Goal: Information Seeking & Learning: Learn about a topic

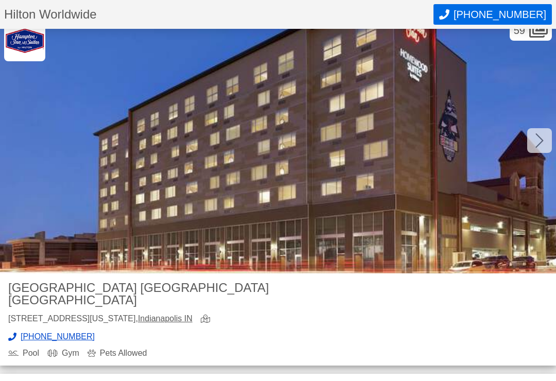
scroll to position [31, 0]
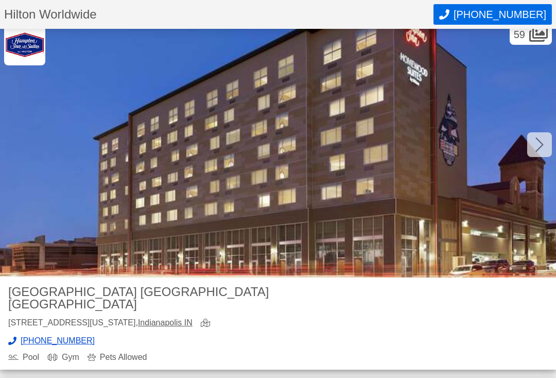
click at [539, 142] on icon at bounding box center [539, 144] width 8 height 16
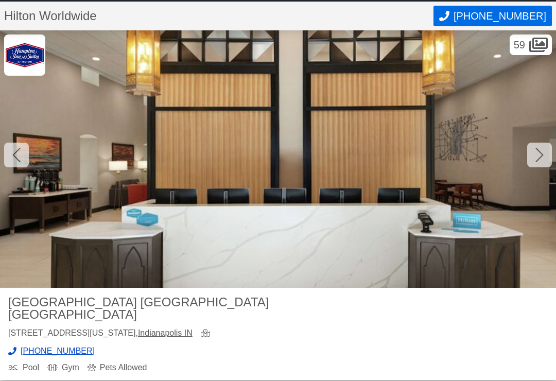
scroll to position [0, 0]
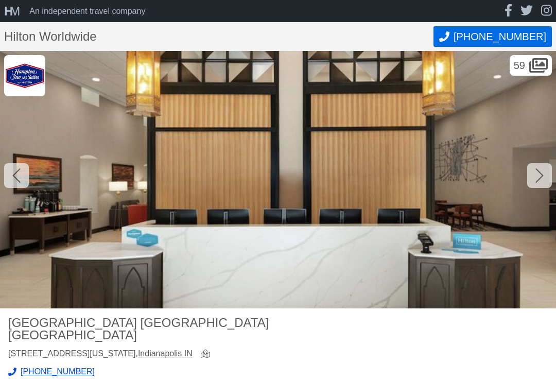
click at [537, 173] on icon at bounding box center [539, 175] width 8 height 16
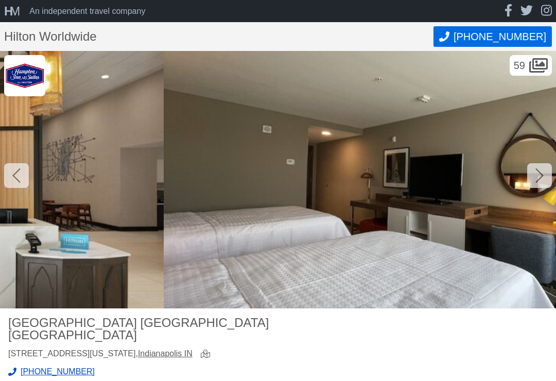
scroll to position [0, 1111]
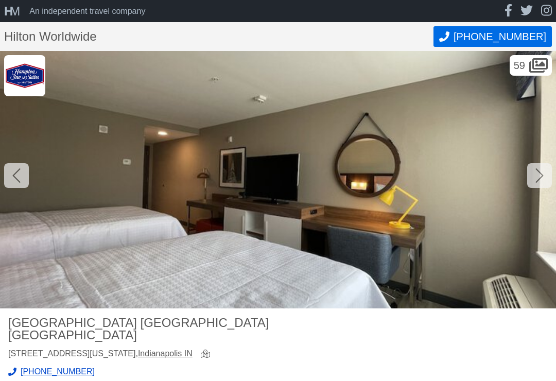
click at [531, 177] on div at bounding box center [539, 175] width 25 height 25
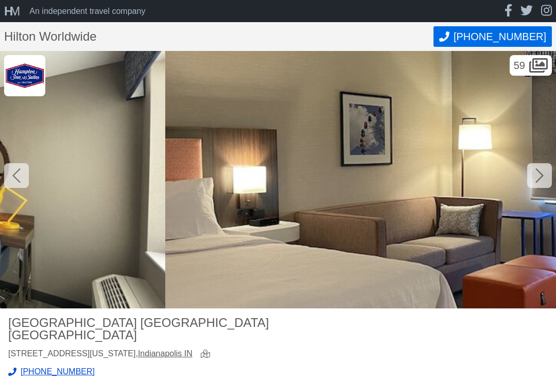
scroll to position [0, 1667]
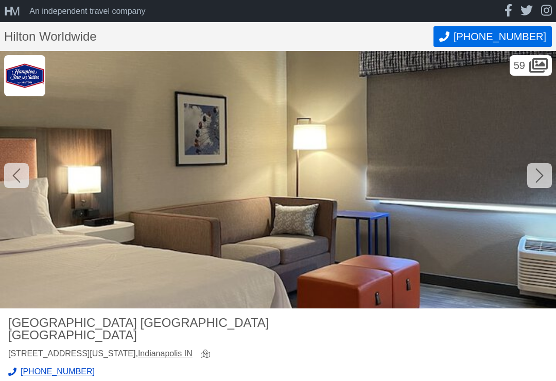
click at [540, 171] on icon at bounding box center [539, 175] width 8 height 16
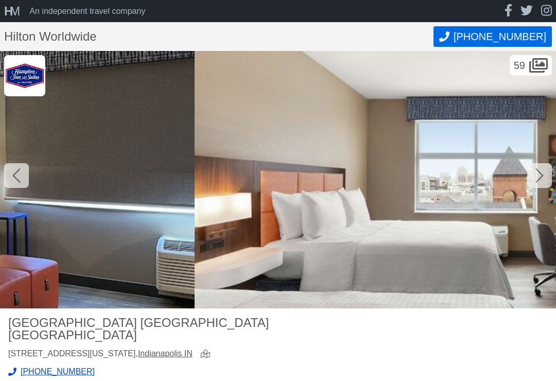
scroll to position [0, 2222]
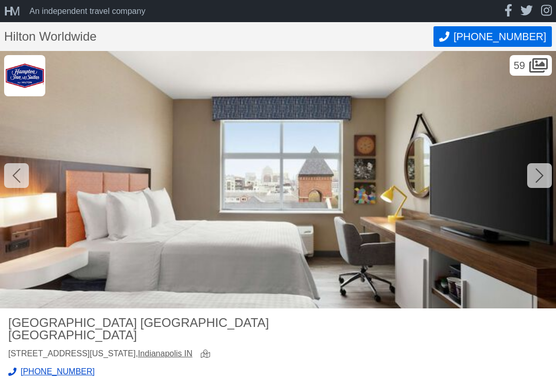
click at [539, 174] on icon at bounding box center [539, 175] width 8 height 16
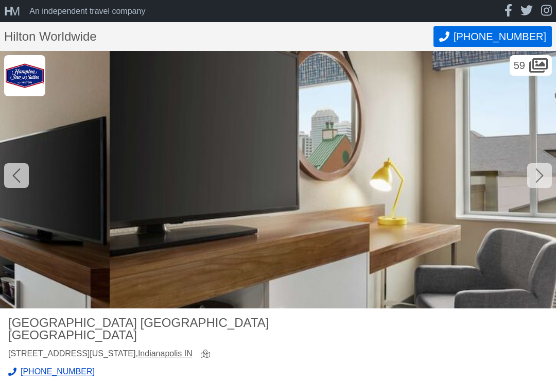
scroll to position [0, 2778]
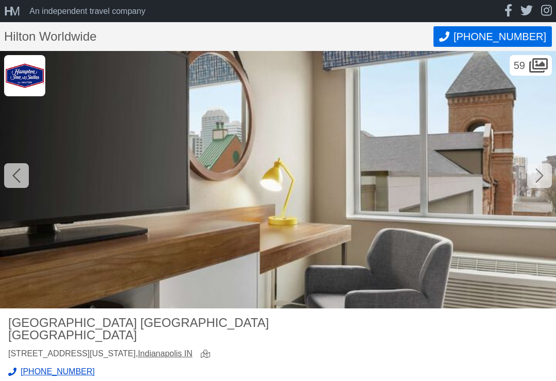
click at [538, 180] on icon at bounding box center [539, 175] width 8 height 14
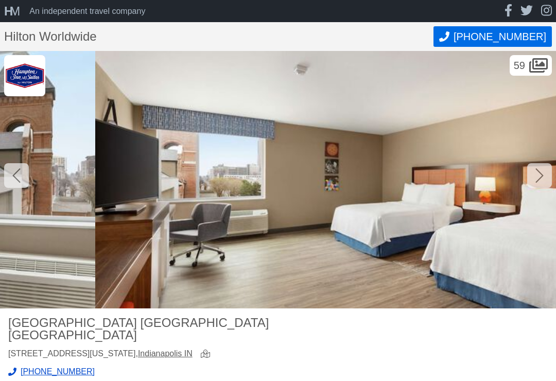
scroll to position [0, 3334]
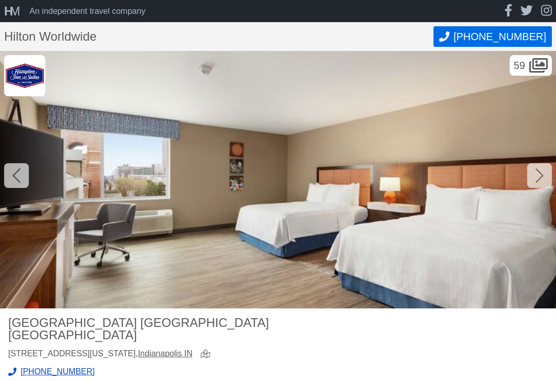
click at [539, 176] on icon at bounding box center [539, 175] width 8 height 16
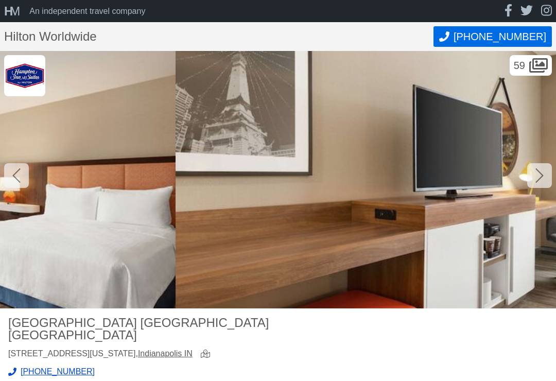
scroll to position [0, 3889]
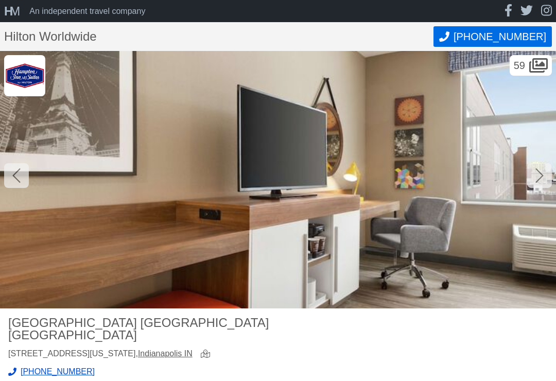
click at [538, 174] on icon at bounding box center [539, 175] width 8 height 16
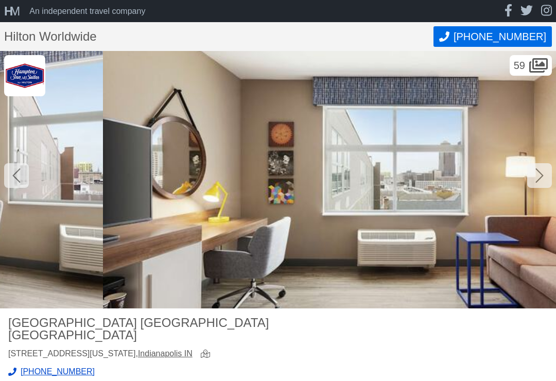
scroll to position [0, 4445]
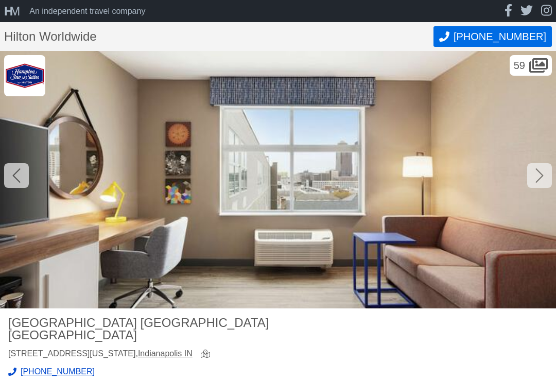
click at [537, 177] on icon at bounding box center [539, 175] width 8 height 16
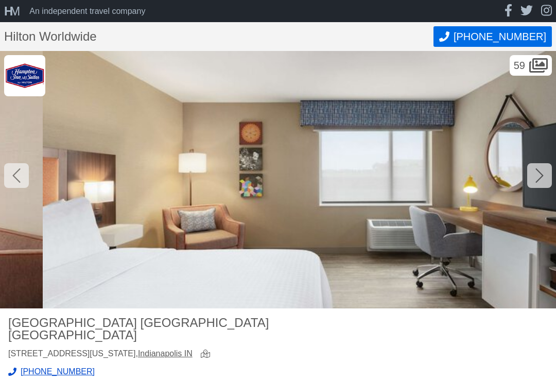
scroll to position [0, 5000]
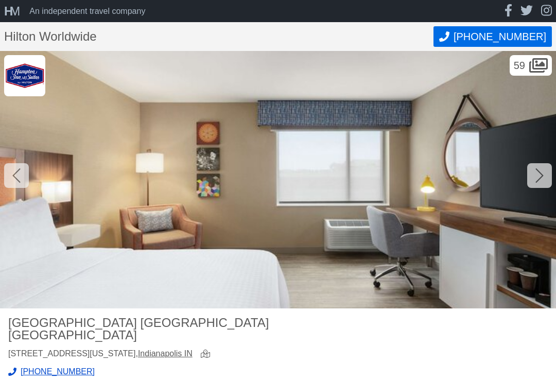
click at [534, 177] on div at bounding box center [539, 175] width 25 height 25
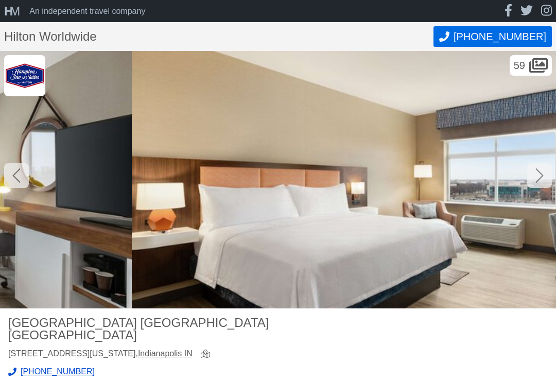
scroll to position [0, 5556]
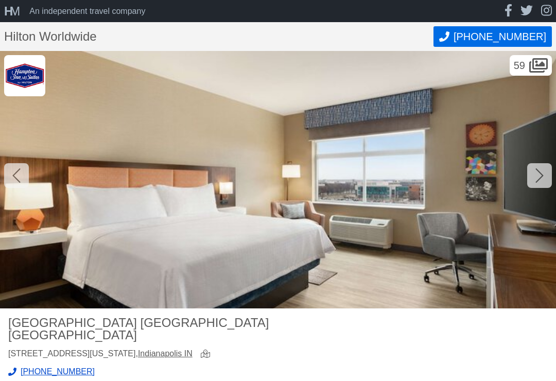
click at [536, 176] on icon at bounding box center [539, 175] width 8 height 16
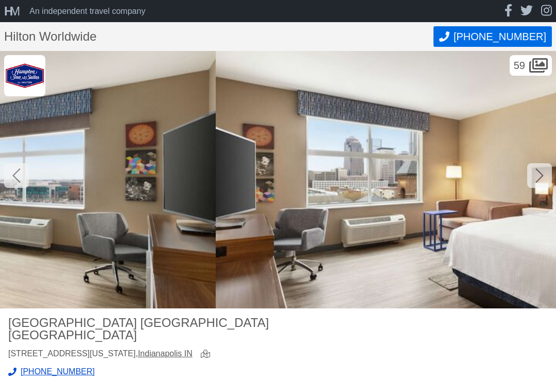
scroll to position [0, 6112]
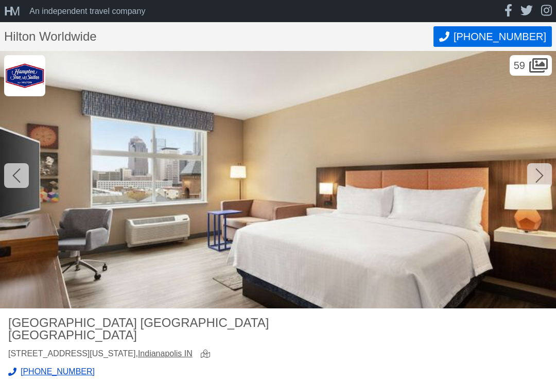
click at [542, 171] on icon at bounding box center [539, 175] width 8 height 16
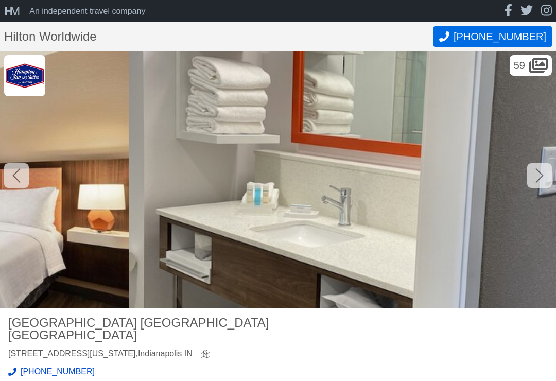
scroll to position [0, 6667]
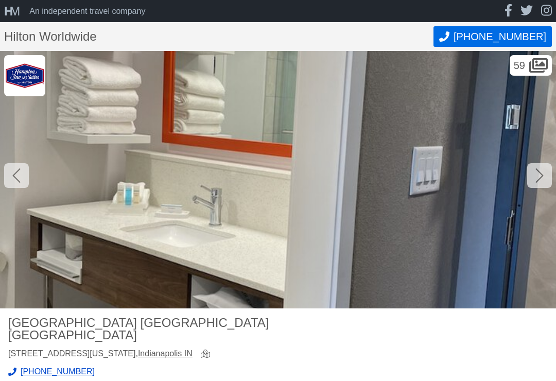
click at [535, 178] on icon at bounding box center [539, 175] width 8 height 16
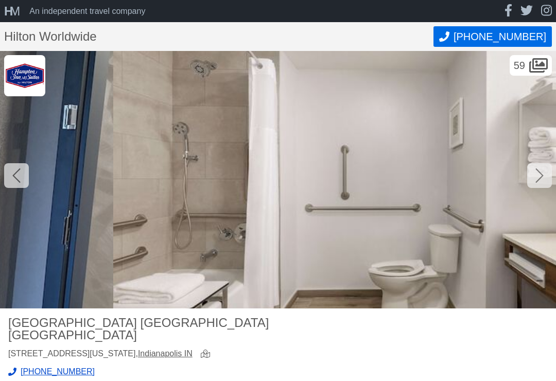
scroll to position [0, 7223]
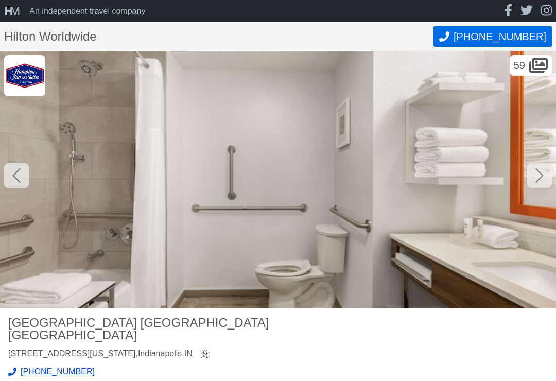
click at [532, 177] on div at bounding box center [539, 175] width 25 height 25
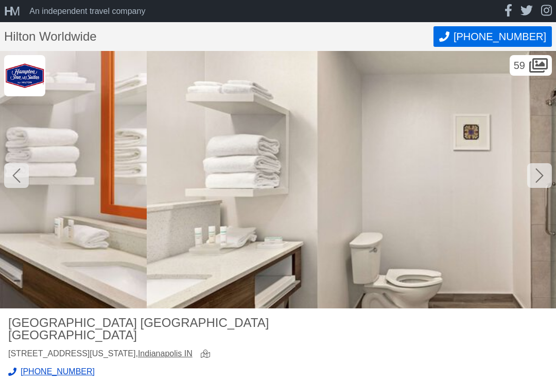
scroll to position [0, 7778]
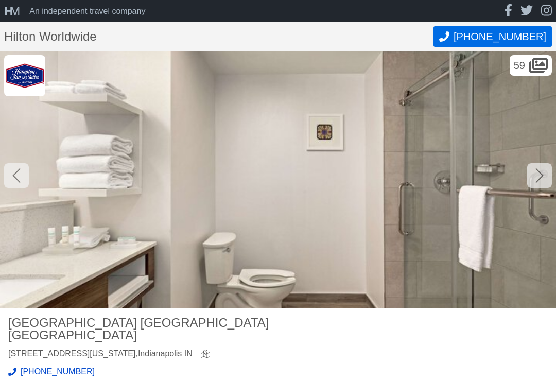
click at [538, 175] on icon at bounding box center [539, 175] width 8 height 16
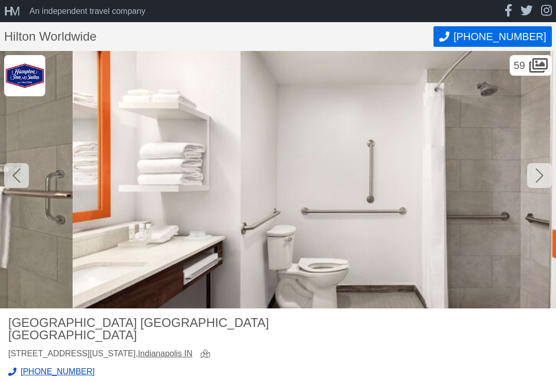
scroll to position [0, 8334]
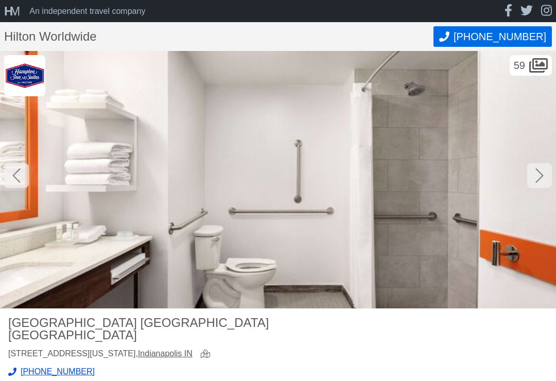
click at [537, 176] on icon at bounding box center [539, 175] width 8 height 16
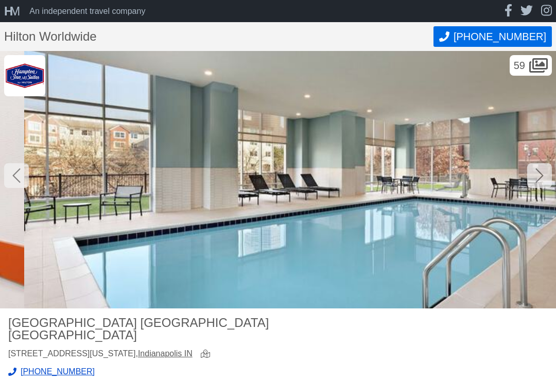
scroll to position [0, 8890]
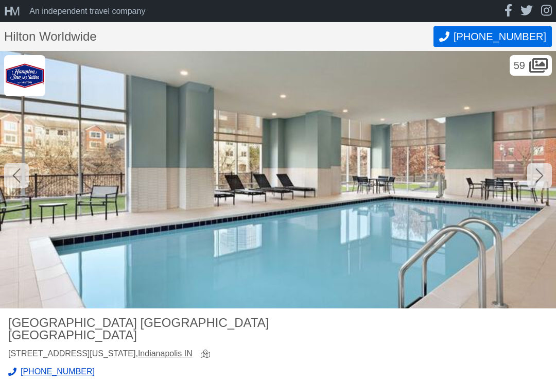
click at [539, 178] on icon at bounding box center [539, 175] width 8 height 14
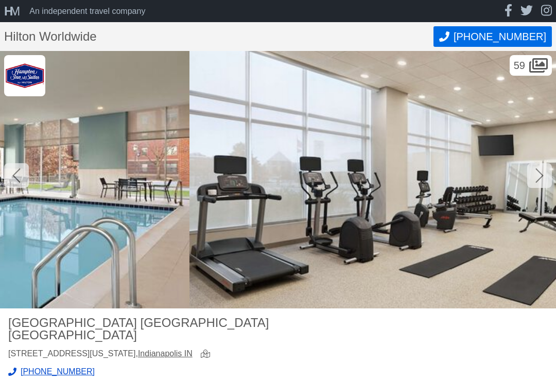
scroll to position [0, 9445]
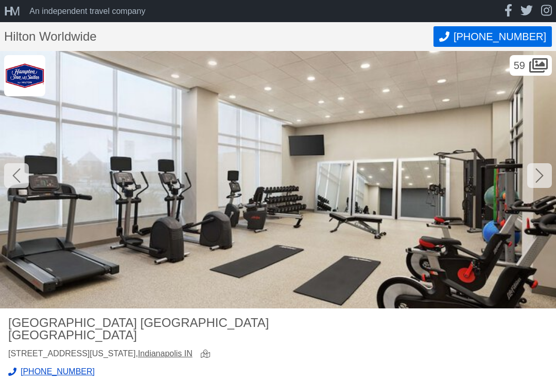
click at [541, 173] on icon at bounding box center [539, 175] width 8 height 14
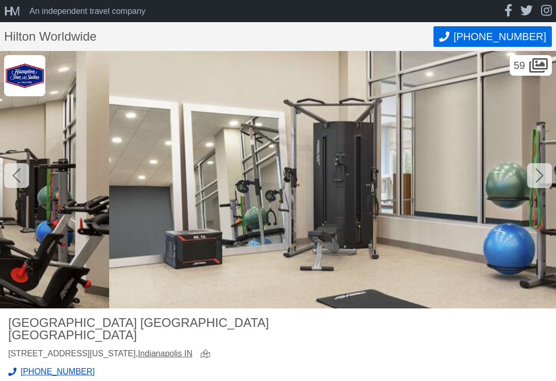
scroll to position [0, 10001]
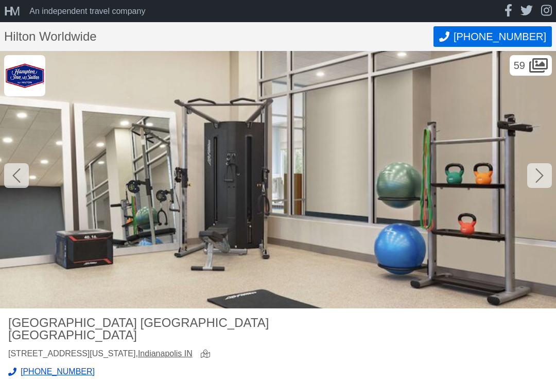
click at [536, 178] on icon at bounding box center [539, 175] width 8 height 16
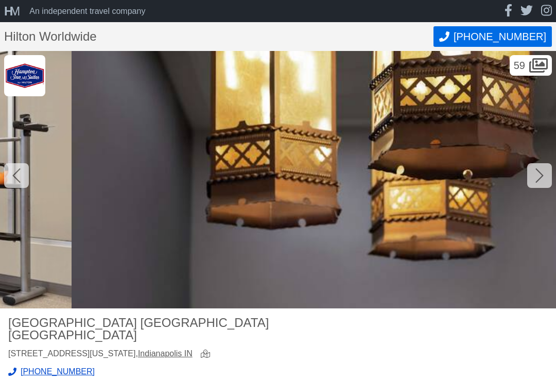
scroll to position [0, 10556]
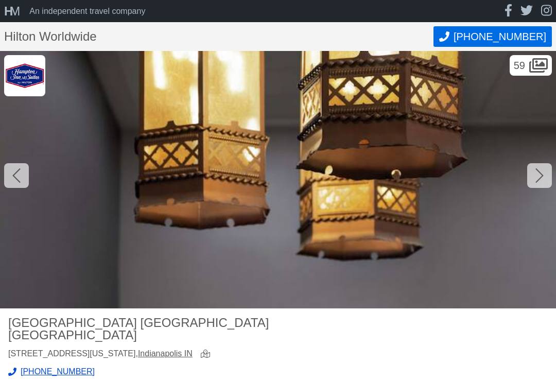
click at [534, 176] on div at bounding box center [539, 175] width 25 height 25
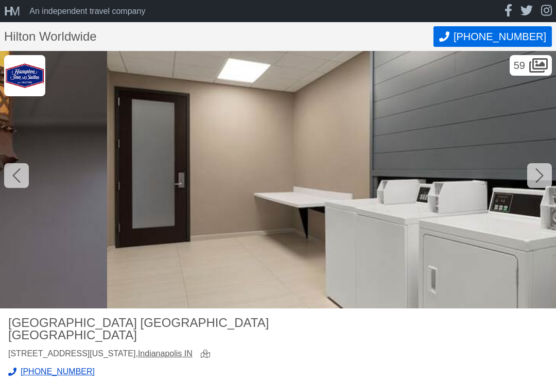
scroll to position [0, 11112]
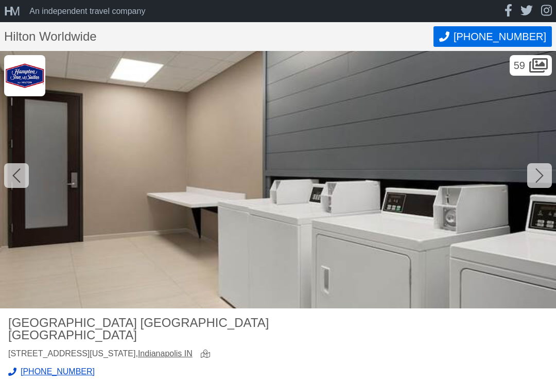
click at [544, 172] on div at bounding box center [539, 175] width 25 height 25
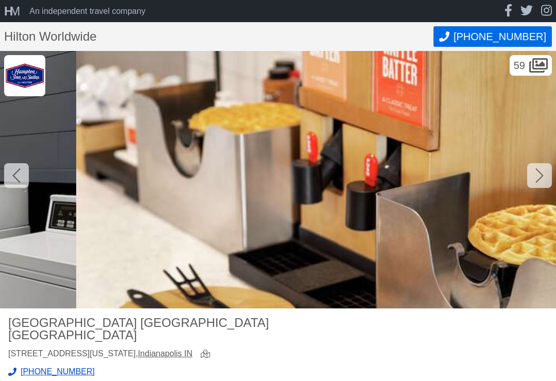
scroll to position [0, 11668]
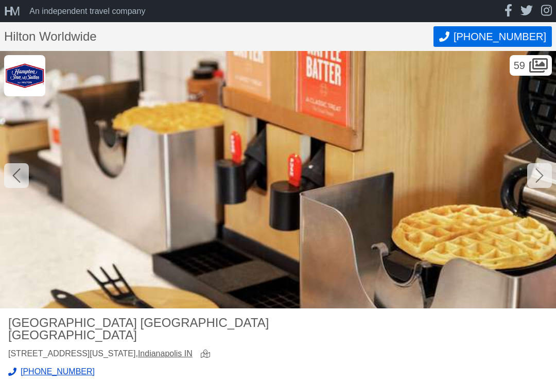
click at [16, 170] on icon at bounding box center [16, 175] width 8 height 16
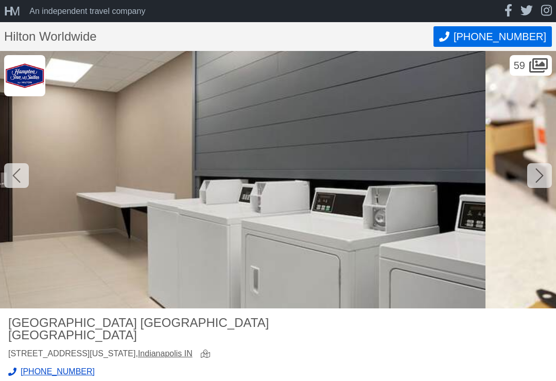
scroll to position [0, 11112]
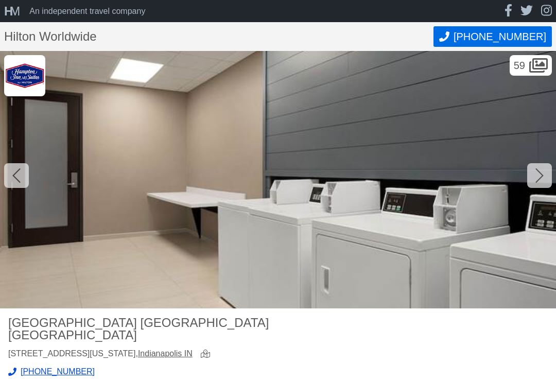
click at [538, 178] on icon at bounding box center [539, 175] width 8 height 16
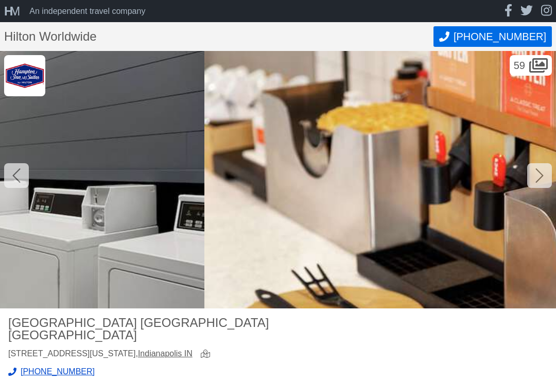
scroll to position [0, 11668]
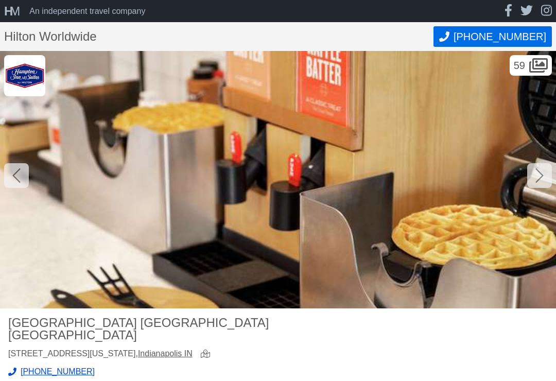
click at [540, 174] on icon at bounding box center [539, 175] width 8 height 16
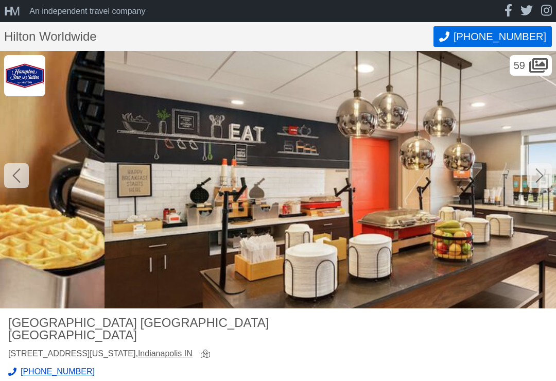
scroll to position [0, 12223]
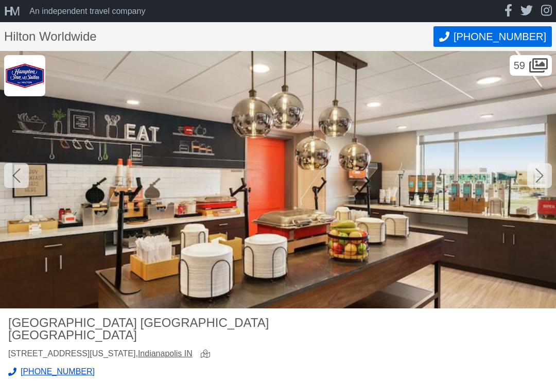
click at [538, 175] on icon at bounding box center [539, 175] width 8 height 16
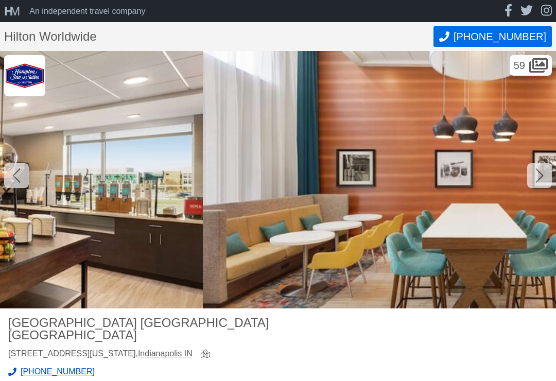
scroll to position [0, 12779]
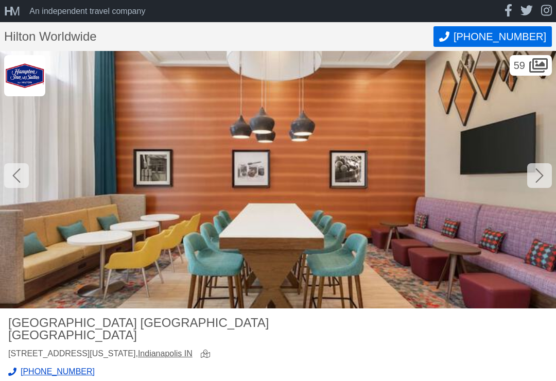
click at [535, 179] on div at bounding box center [539, 175] width 25 height 25
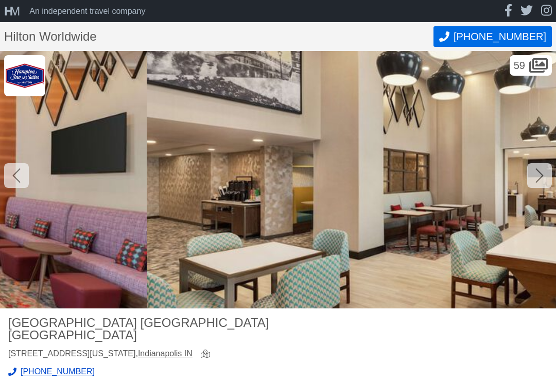
scroll to position [0, 13335]
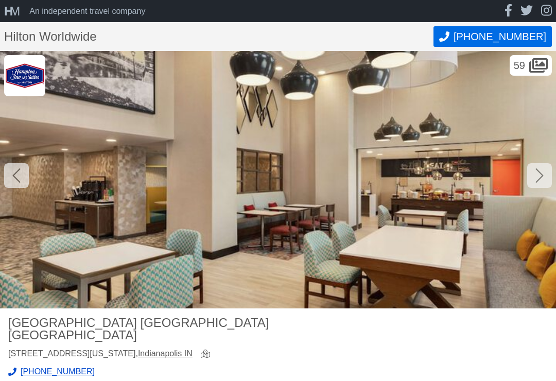
click at [538, 177] on icon at bounding box center [539, 175] width 8 height 16
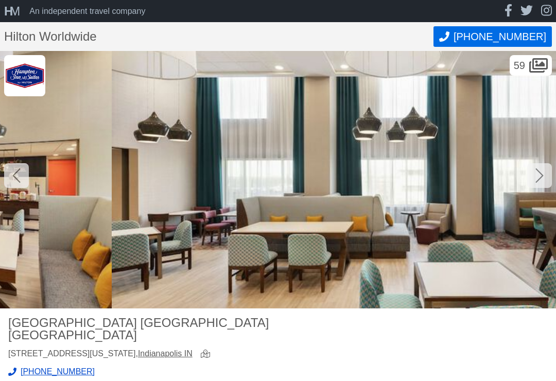
scroll to position [0, 13890]
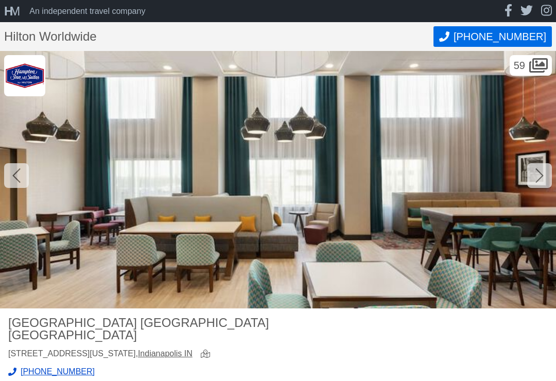
click at [538, 174] on icon at bounding box center [539, 175] width 8 height 16
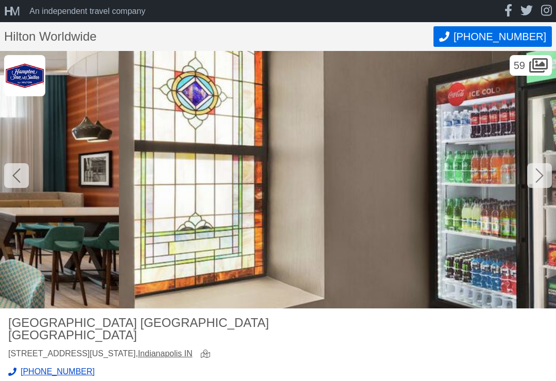
scroll to position [0, 14446]
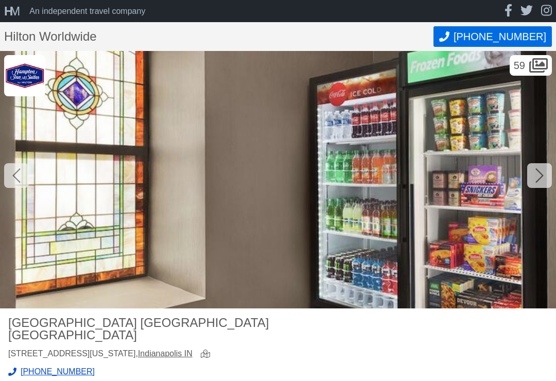
click at [540, 172] on icon at bounding box center [539, 175] width 8 height 14
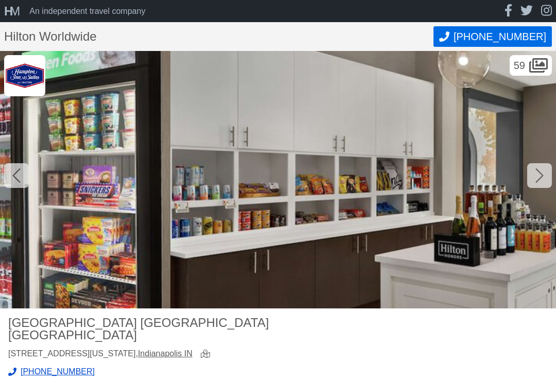
scroll to position [0, 15001]
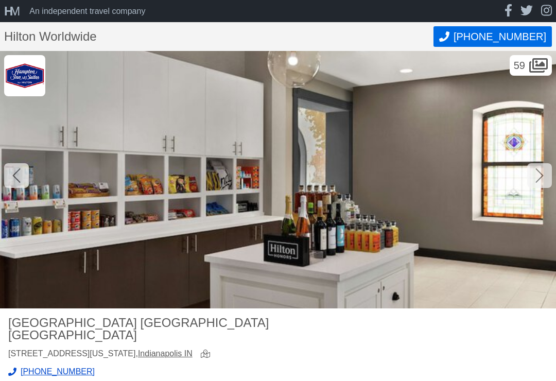
click at [545, 172] on div at bounding box center [539, 175] width 25 height 25
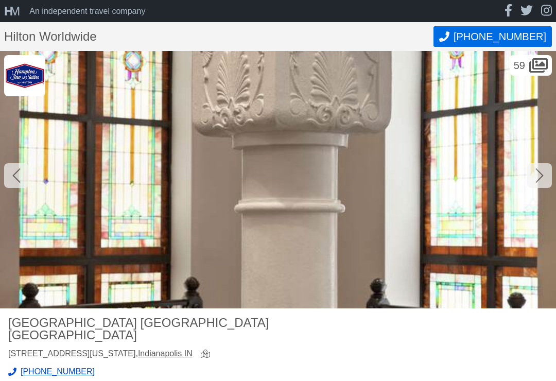
click at [543, 175] on icon at bounding box center [539, 175] width 8 height 16
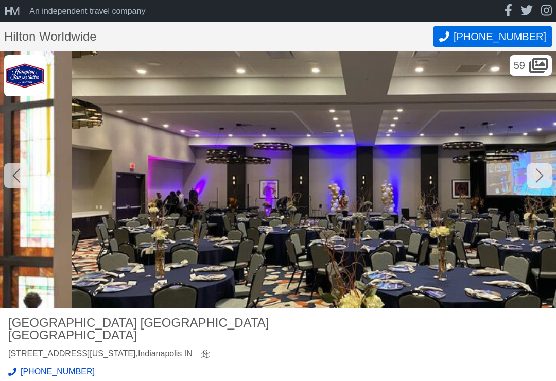
scroll to position [0, 16113]
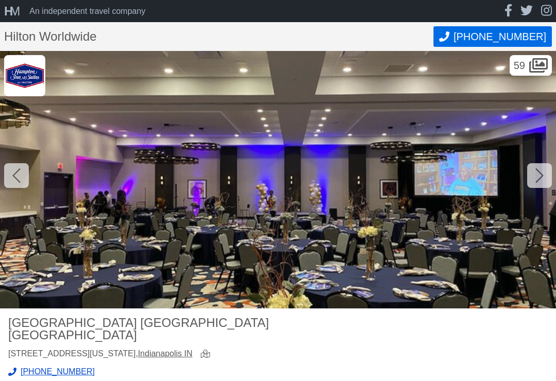
click at [543, 175] on div at bounding box center [539, 175] width 25 height 25
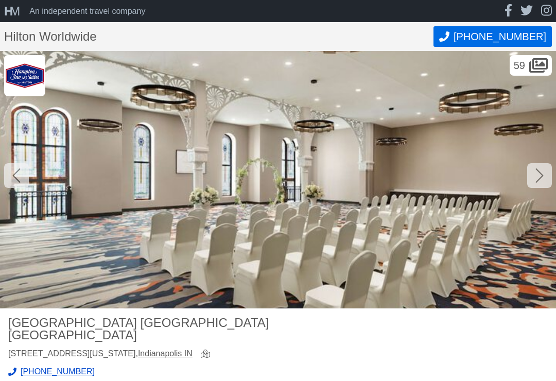
click at [541, 173] on icon at bounding box center [539, 175] width 8 height 16
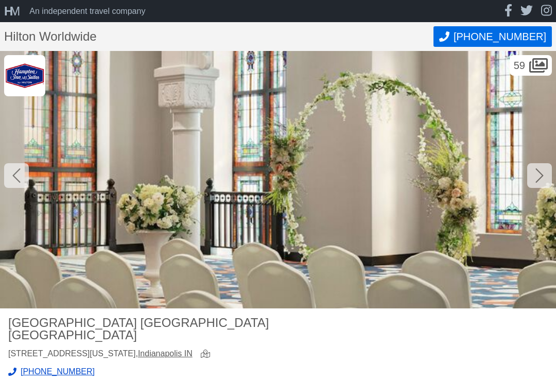
click at [537, 173] on icon at bounding box center [539, 175] width 8 height 16
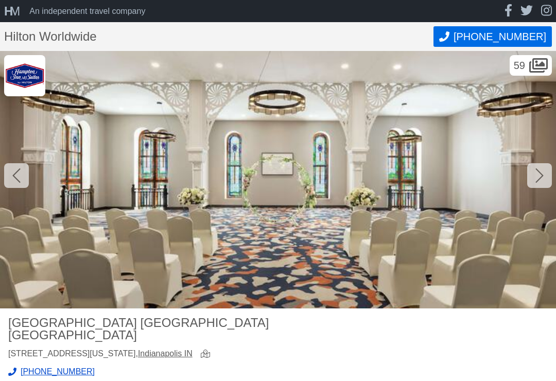
click at [541, 173] on icon at bounding box center [539, 175] width 8 height 16
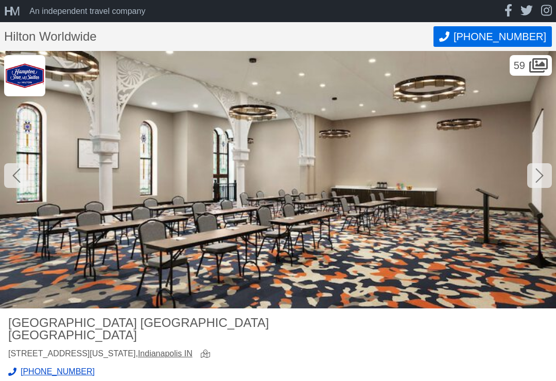
click at [540, 174] on icon at bounding box center [539, 175] width 8 height 16
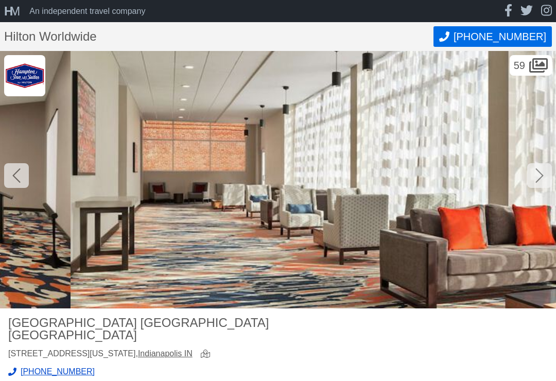
scroll to position [0, 18891]
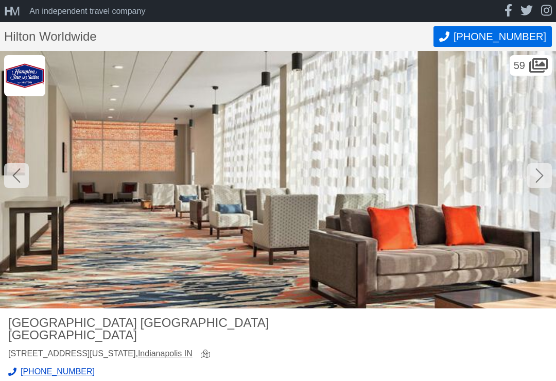
click at [539, 175] on icon at bounding box center [539, 175] width 8 height 16
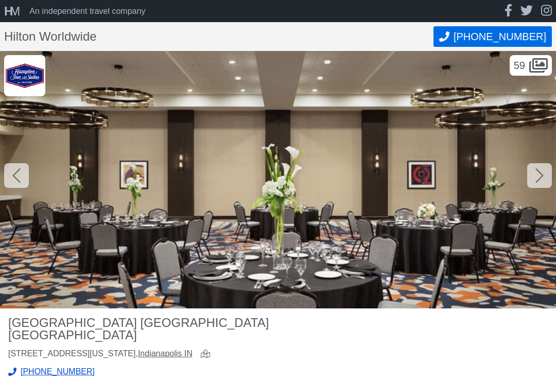
click at [540, 177] on icon at bounding box center [539, 175] width 8 height 14
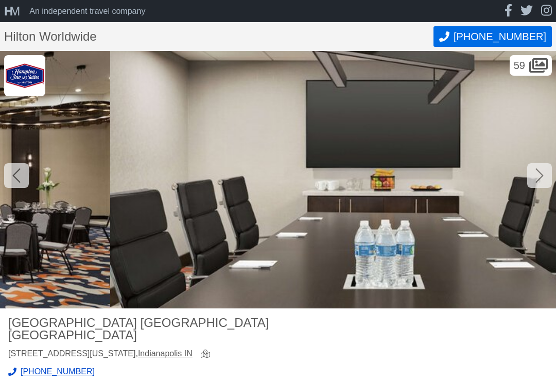
scroll to position [0, 20002]
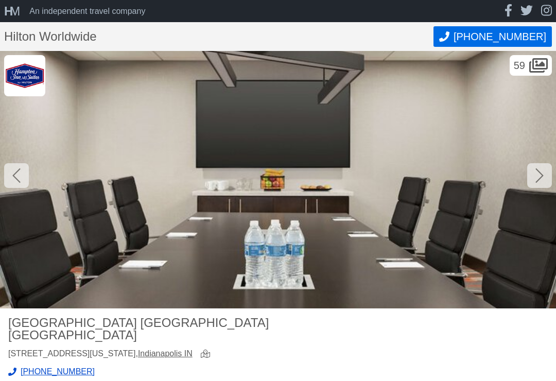
click at [544, 173] on div at bounding box center [539, 175] width 25 height 25
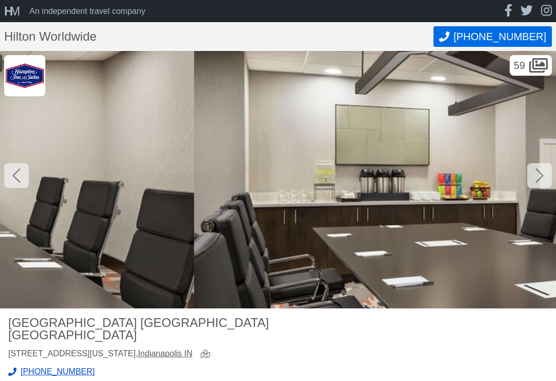
scroll to position [0, 20557]
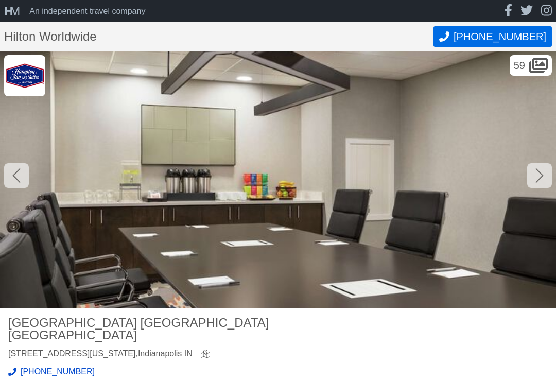
click at [543, 172] on icon at bounding box center [539, 175] width 8 height 16
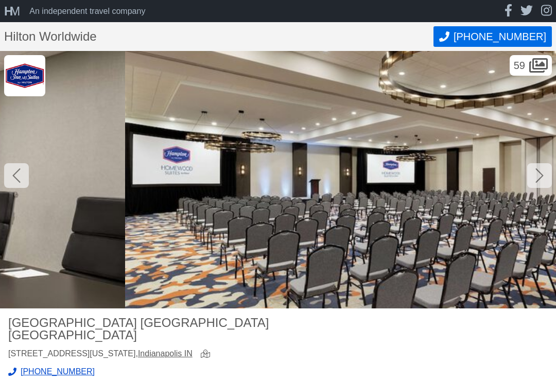
scroll to position [0, 21113]
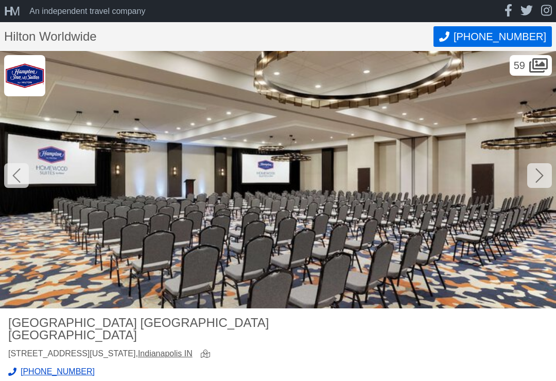
click at [542, 174] on icon at bounding box center [539, 175] width 8 height 14
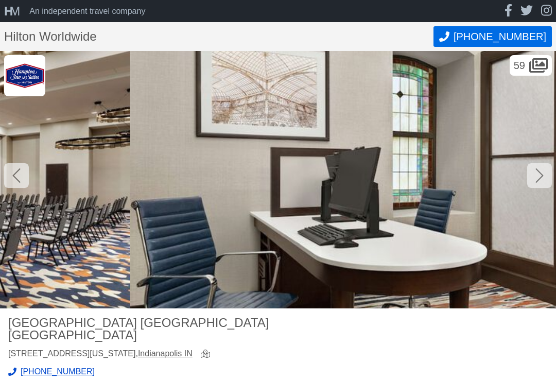
scroll to position [0, 21669]
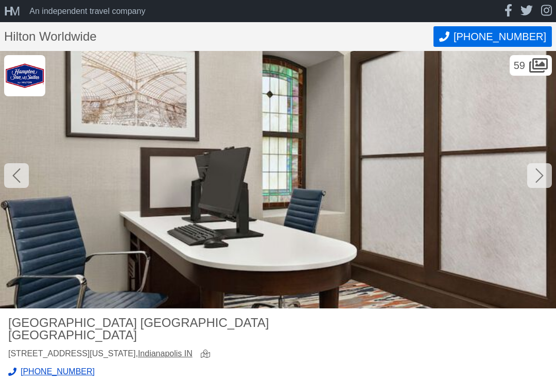
click at [538, 174] on icon at bounding box center [539, 175] width 8 height 16
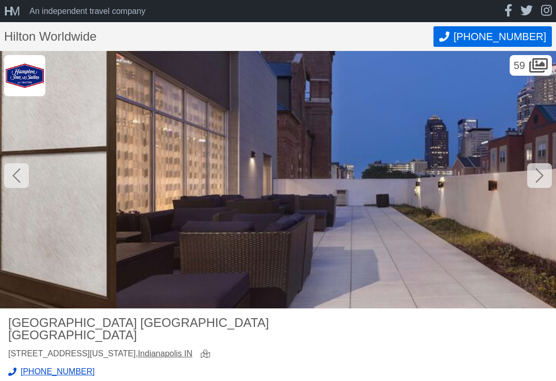
scroll to position [0, 22224]
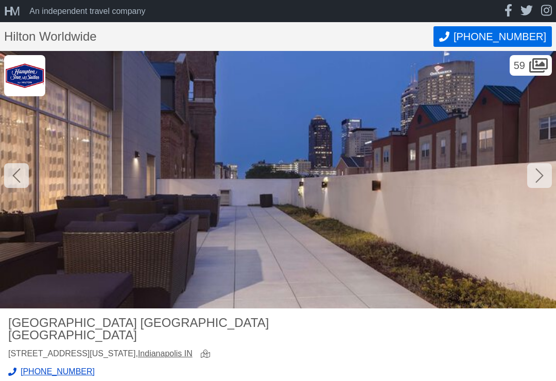
click at [541, 175] on icon at bounding box center [539, 175] width 8 height 16
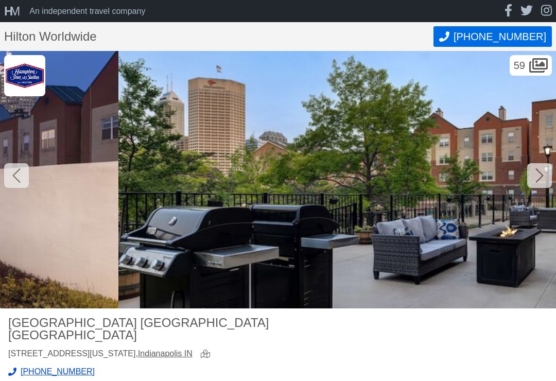
scroll to position [0, 22780]
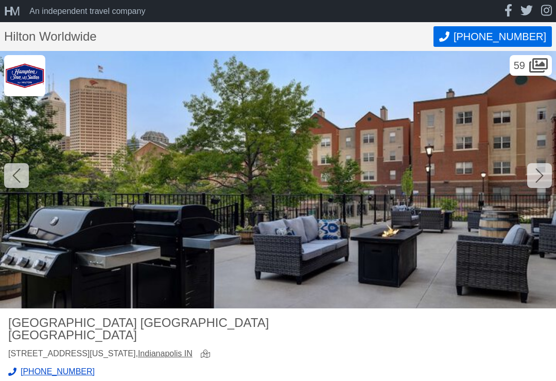
click at [542, 174] on icon at bounding box center [539, 175] width 8 height 14
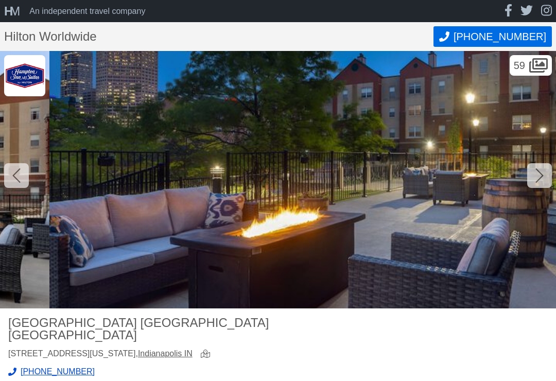
scroll to position [0, 23335]
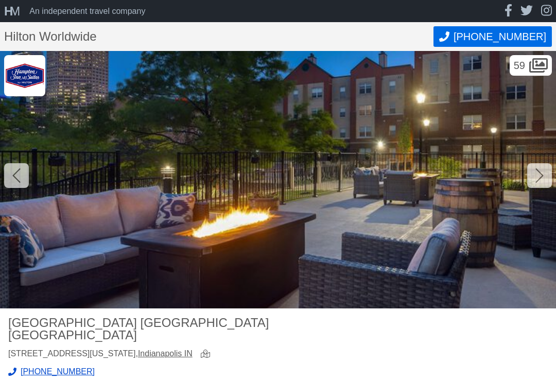
click at [544, 171] on div at bounding box center [539, 175] width 25 height 25
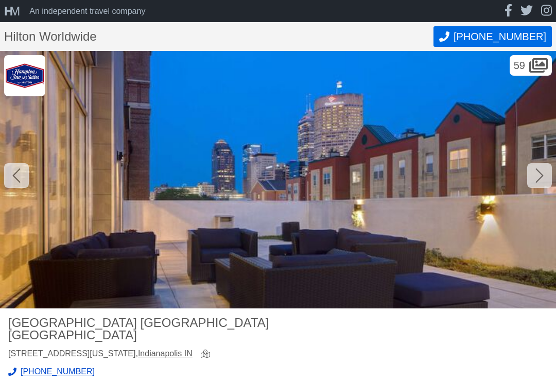
click at [543, 171] on icon at bounding box center [539, 175] width 8 height 16
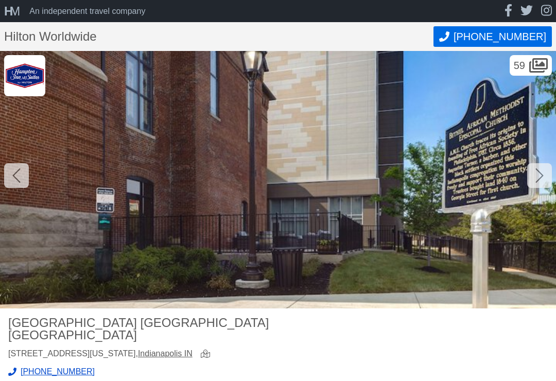
click at [539, 174] on icon at bounding box center [539, 175] width 8 height 16
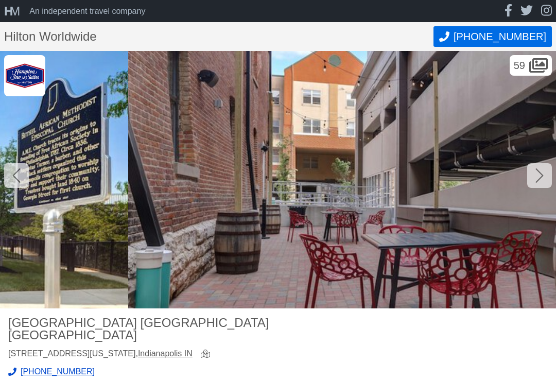
scroll to position [0, 25002]
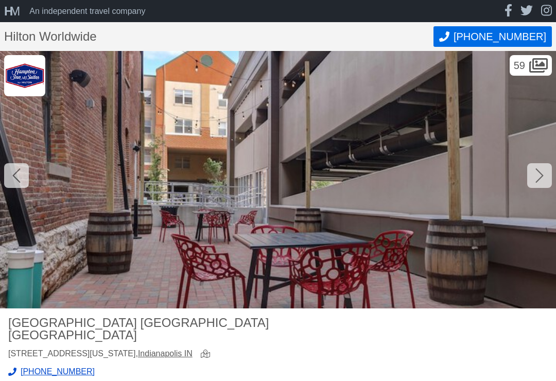
click at [540, 174] on icon at bounding box center [539, 175] width 8 height 16
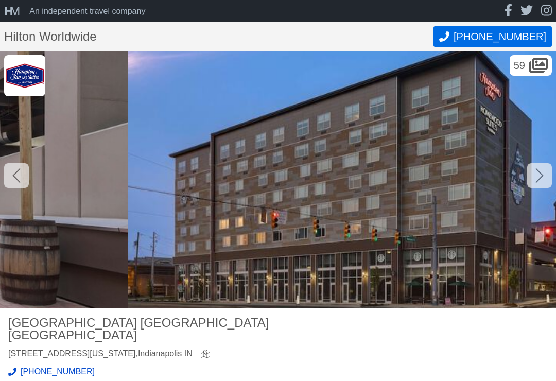
scroll to position [0, 25558]
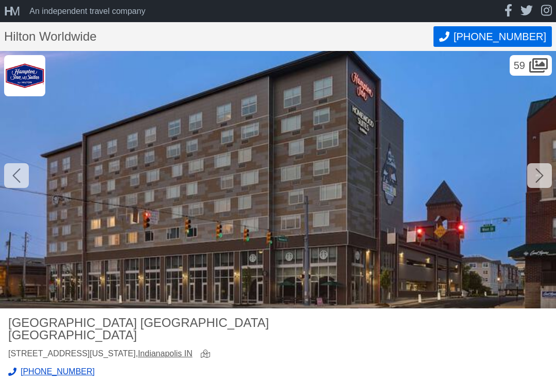
click at [541, 173] on icon at bounding box center [539, 175] width 8 height 14
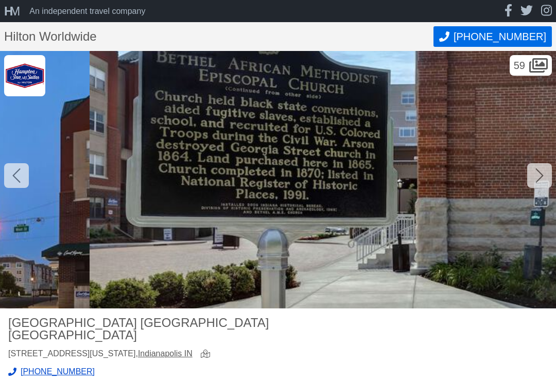
scroll to position [0, 26113]
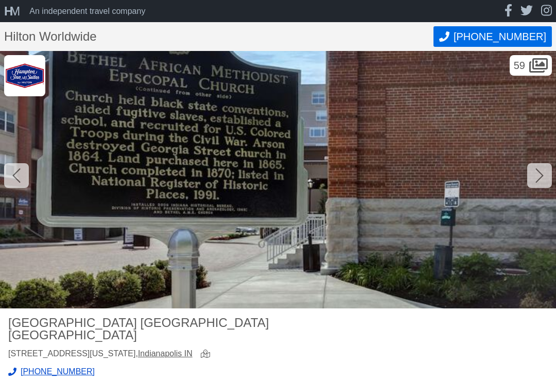
click at [541, 172] on icon at bounding box center [539, 175] width 8 height 16
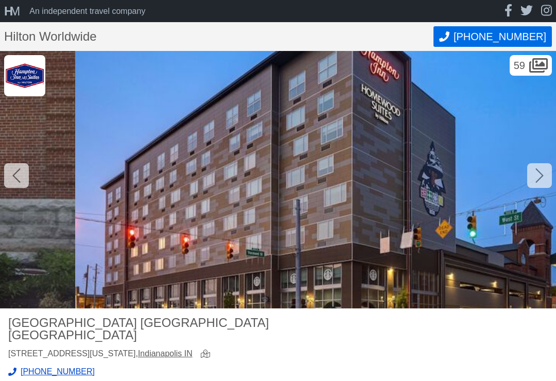
scroll to position [0, 26669]
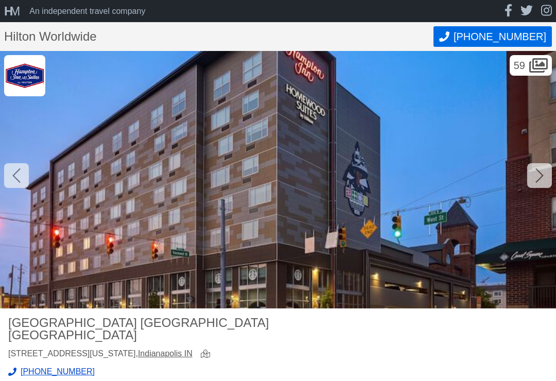
click at [539, 175] on icon at bounding box center [539, 175] width 8 height 16
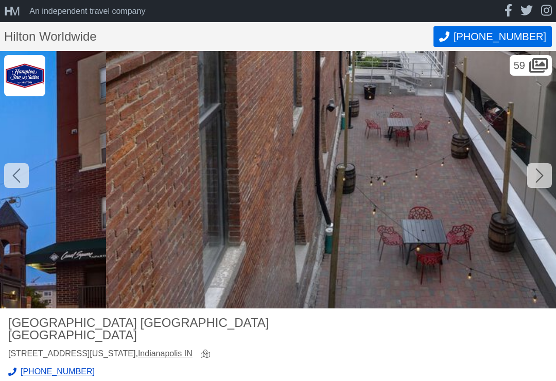
scroll to position [0, 27225]
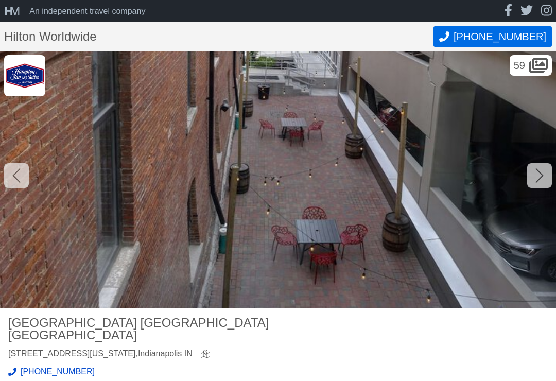
click at [542, 173] on icon at bounding box center [539, 175] width 8 height 16
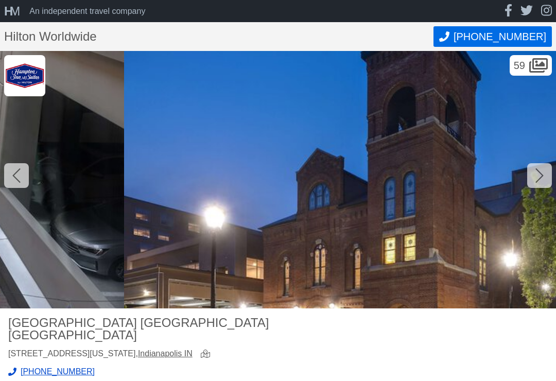
scroll to position [0, 27780]
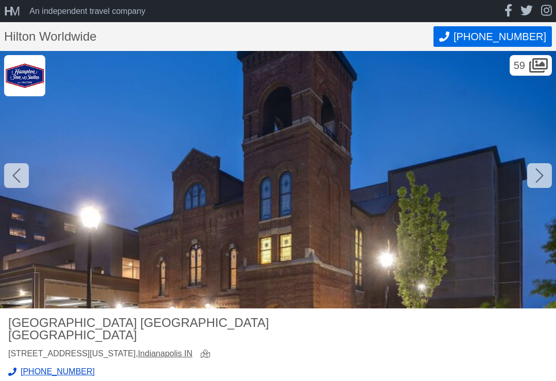
click at [539, 174] on icon at bounding box center [539, 175] width 8 height 16
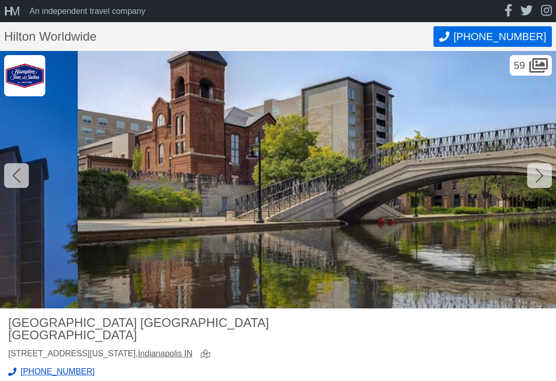
scroll to position [0, 28336]
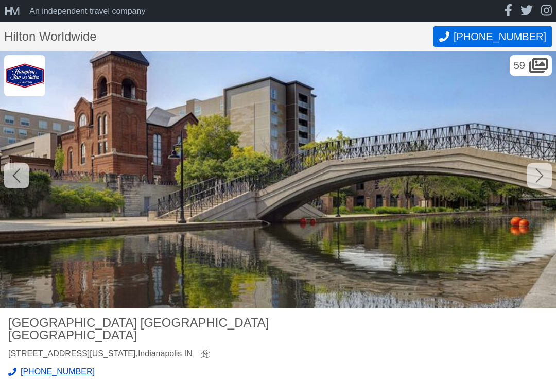
click at [542, 170] on icon at bounding box center [539, 175] width 8 height 16
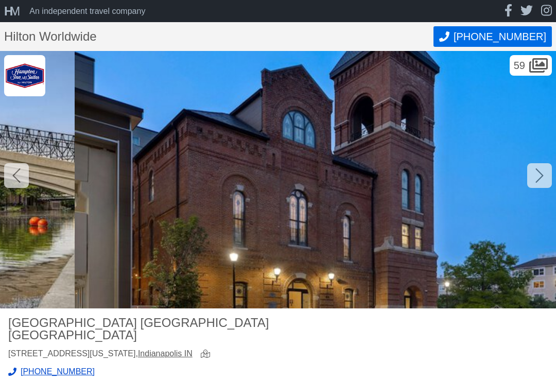
scroll to position [0, 28891]
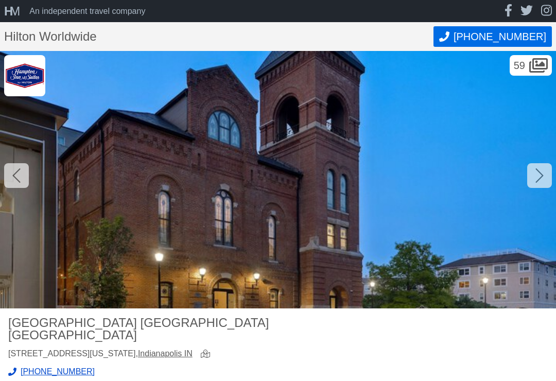
click at [537, 176] on icon at bounding box center [539, 175] width 8 height 16
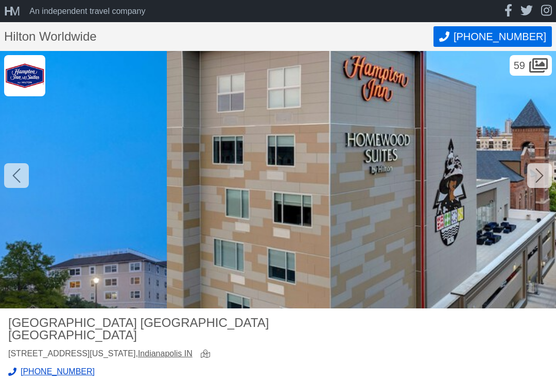
scroll to position [0, 29447]
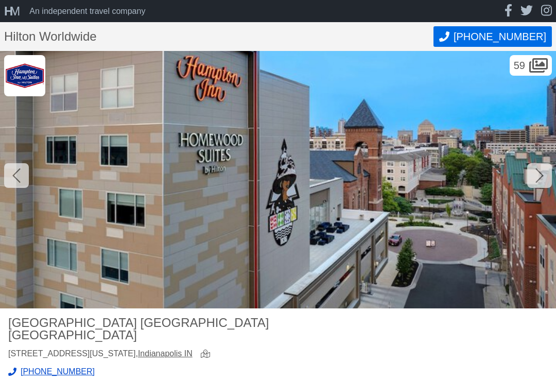
click at [547, 166] on div at bounding box center [539, 175] width 25 height 25
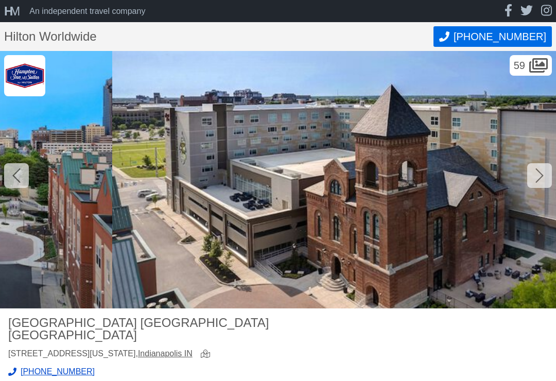
scroll to position [0, 30003]
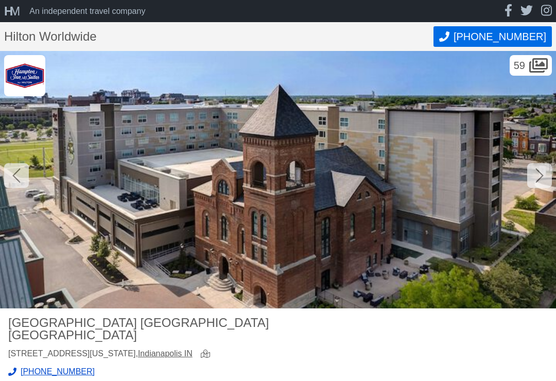
click at [549, 171] on div at bounding box center [539, 175] width 25 height 25
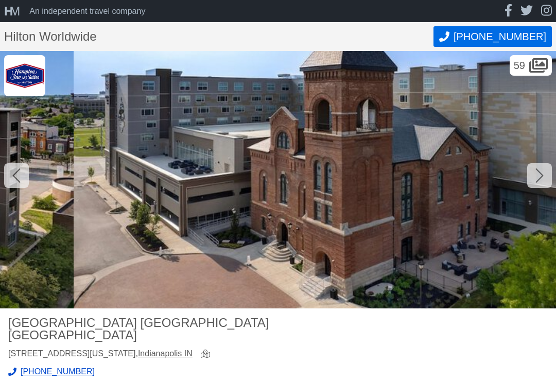
scroll to position [0, 30558]
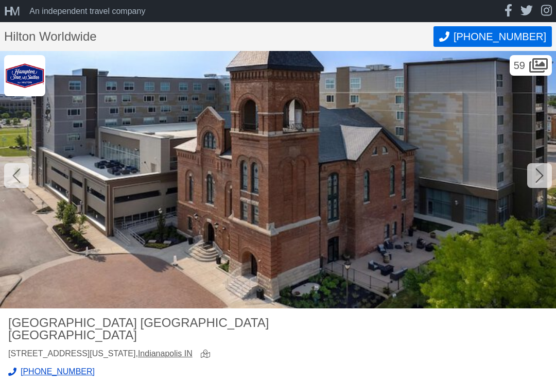
click at [540, 174] on icon at bounding box center [539, 175] width 8 height 16
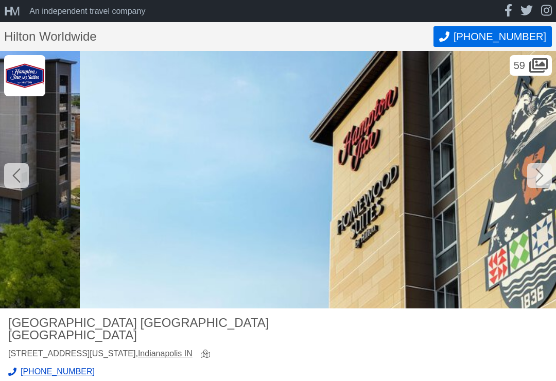
scroll to position [0, 31114]
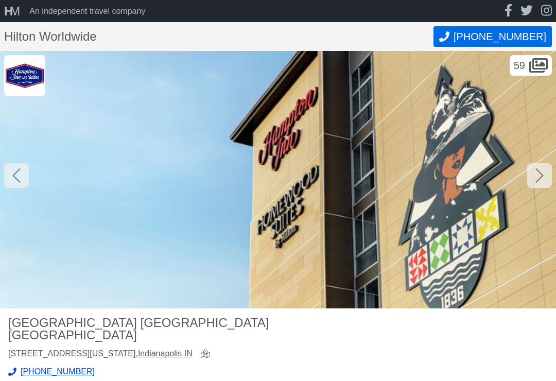
click at [544, 171] on div at bounding box center [539, 175] width 25 height 25
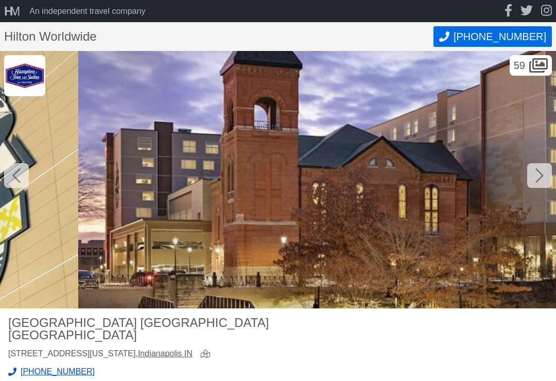
scroll to position [0, 31669]
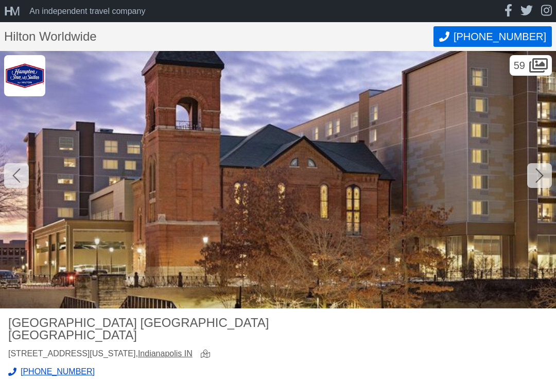
click at [540, 173] on icon at bounding box center [539, 175] width 8 height 16
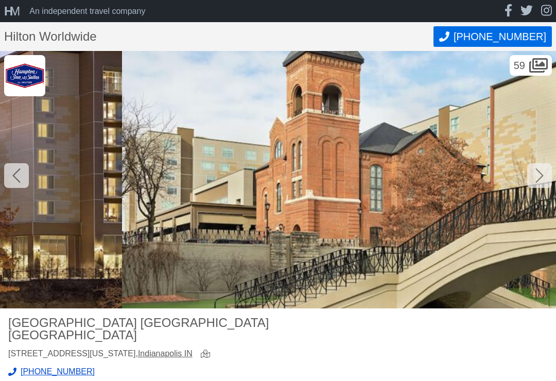
scroll to position [0, 32225]
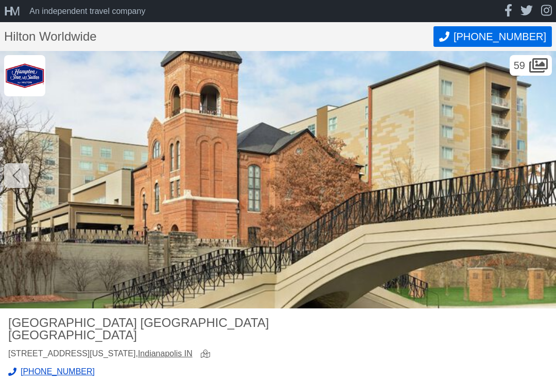
click at [548, 173] on img at bounding box center [278, 179] width 556 height 257
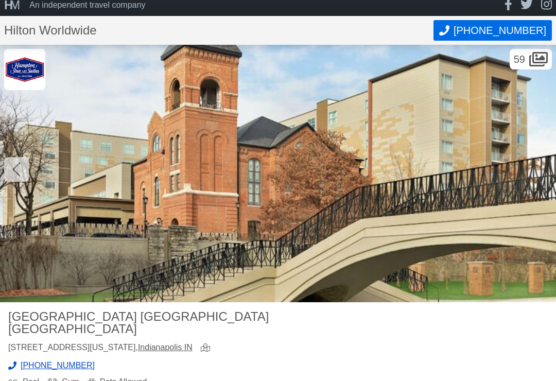
scroll to position [0, 0]
